Goal: Communication & Community: Share content

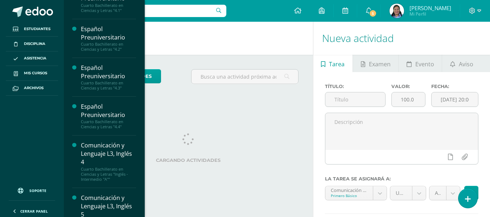
scroll to position [209, 0]
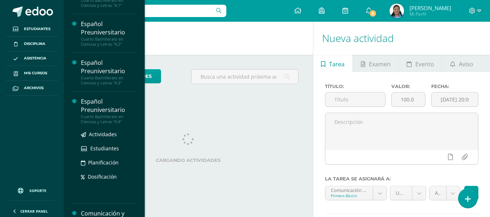
click at [110, 116] on div "Cuarto Bachillerato en Ciencias y Letras "4.4"" at bounding box center [108, 119] width 55 height 10
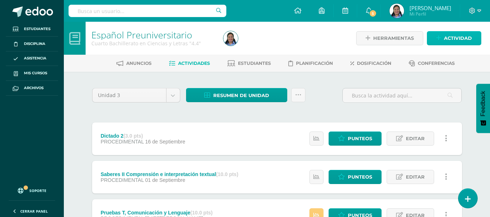
click at [441, 37] on icon at bounding box center [439, 38] width 5 height 6
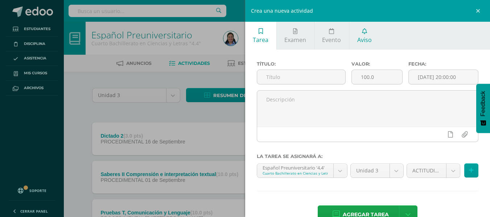
click at [369, 38] on span "Aviso" at bounding box center [365, 40] width 15 height 8
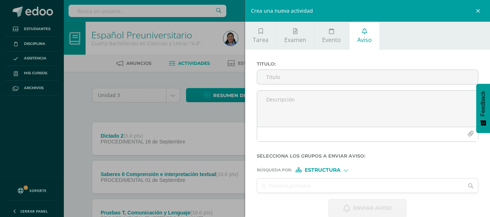
scroll to position [12, 0]
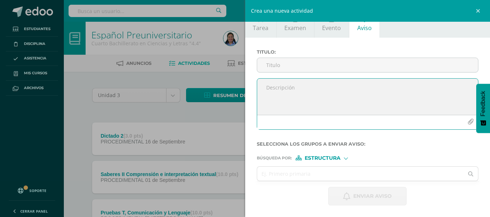
paste textarea "Buen día!!! espero tengan un lindo día!! Para el siguiente día de clases imprim…"
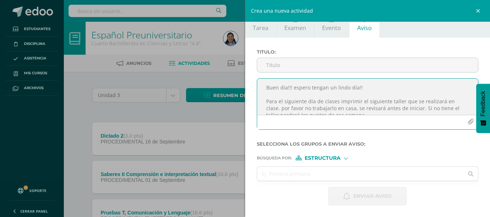
scroll to position [4, 0]
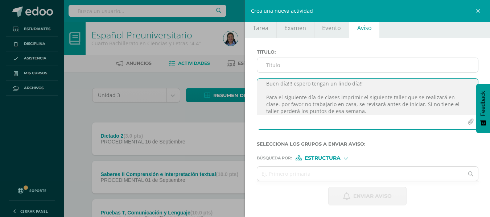
type textarea "Buen día!!! espero tengan un lindo día!! Para el siguiente día de clases imprim…"
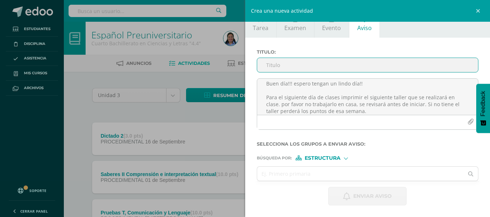
click at [289, 68] on input "Titulo :" at bounding box center [367, 65] width 221 height 14
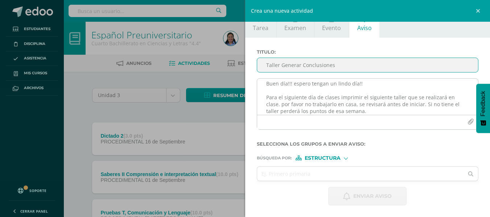
type input "Taller Generar Conclusiones"
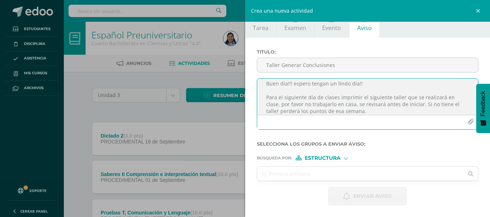
click at [468, 121] on icon "button" at bounding box center [471, 122] width 6 height 6
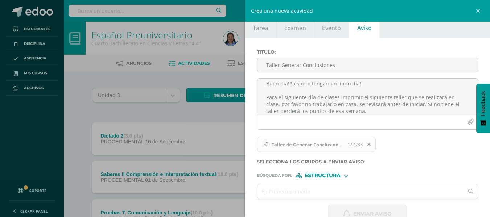
drag, startPoint x: 470, startPoint y: 92, endPoint x: 461, endPoint y: 41, distance: 52.0
click at [461, 41] on div "Titulo : Taller Generar Conclusiones Buen día!!! espero tengan un lindo día!! P…" at bounding box center [367, 136] width 245 height 197
drag, startPoint x: 489, startPoint y: 109, endPoint x: 319, endPoint y: 192, distance: 188.8
click at [319, 192] on input "text" at bounding box center [360, 192] width 207 height 14
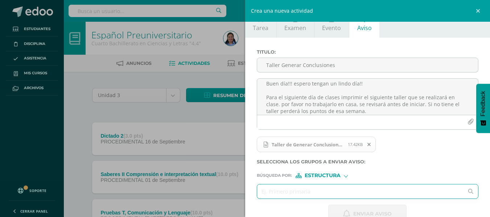
type input "c"
type input "4.4"
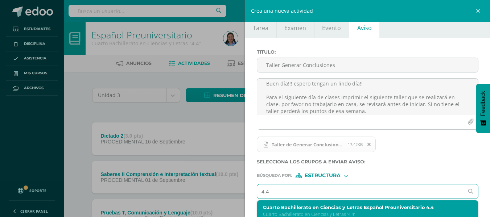
click at [360, 205] on label "Cuarto Bachillerato en Ciencias y Letras Español Preuniversitario 4.4" at bounding box center [363, 207] width 200 height 5
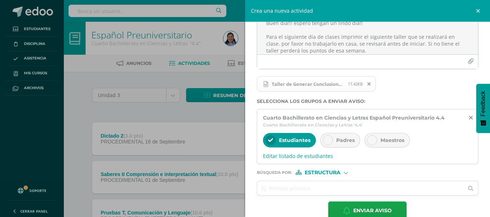
scroll to position [77, 0]
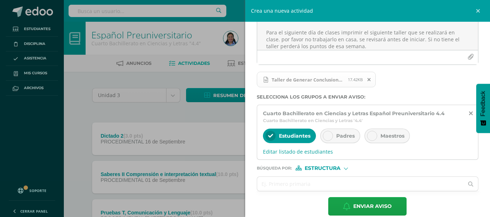
click at [334, 167] on span "Estructura" at bounding box center [323, 169] width 36 height 4
click at [331, 185] on span "Persona" at bounding box center [326, 187] width 26 height 4
click at [323, 187] on input "text" at bounding box center [360, 184] width 207 height 14
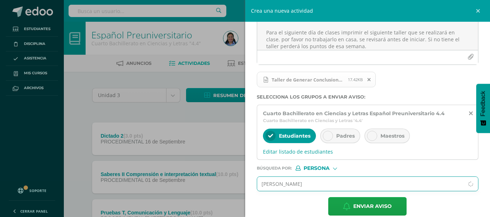
type input "indira"
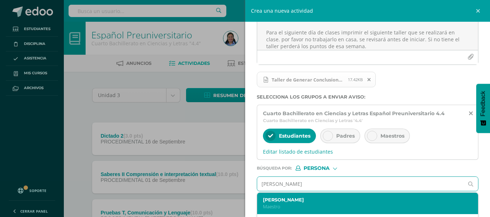
click at [314, 201] on label "Indira Karina Camargo Jongezoon" at bounding box center [363, 199] width 200 height 5
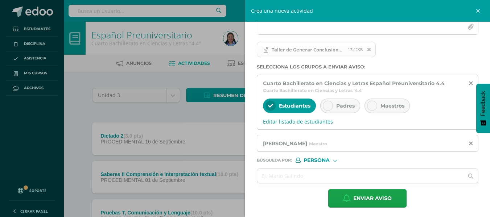
scroll to position [109, 0]
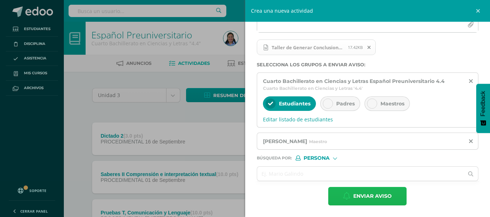
click at [389, 194] on button "Enviar aviso" at bounding box center [367, 196] width 78 height 19
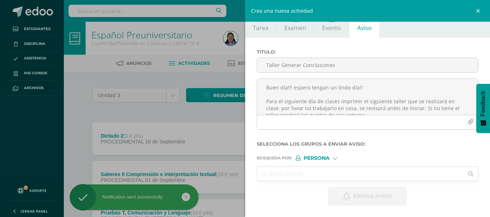
scroll to position [12, 0]
